Goal: Transaction & Acquisition: Book appointment/travel/reservation

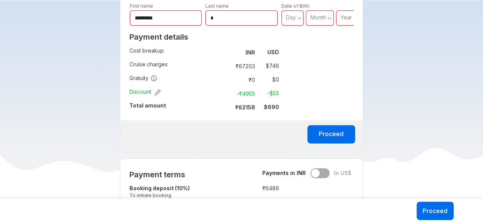
scroll to position [486, 0]
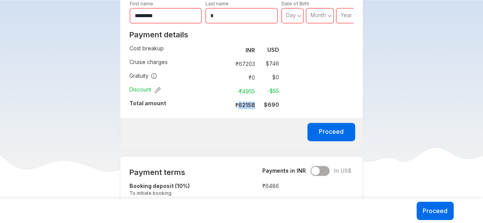
drag, startPoint x: 238, startPoint y: 103, endPoint x: 258, endPoint y: 103, distance: 19.8
click at [258, 103] on tr "₹ 62158 $ 690" at bounding box center [252, 105] width 53 height 11
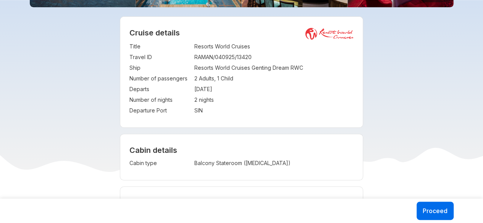
scroll to position [0, 0]
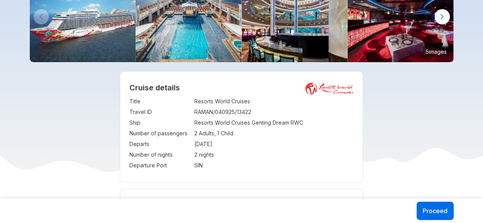
scroll to position [80, 0]
